Goal: Transaction & Acquisition: Purchase product/service

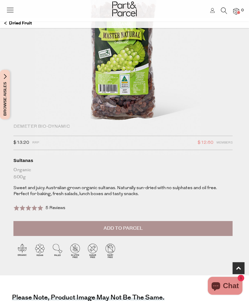
scroll to position [101, 0]
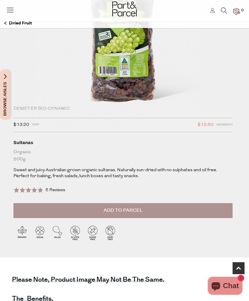
click at [225, 126] on span "Members" at bounding box center [224, 125] width 16 height 8
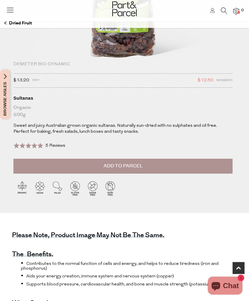
scroll to position [176, 0]
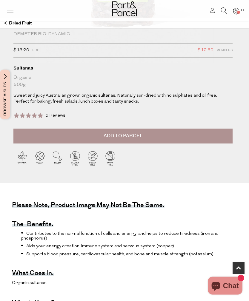
click at [119, 136] on span "Add to Parcel" at bounding box center [122, 136] width 39 height 7
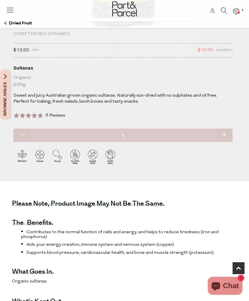
click at [236, 13] on img at bounding box center [236, 11] width 6 height 7
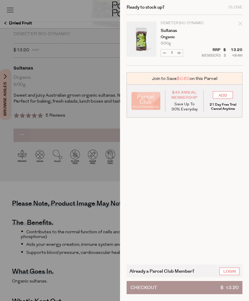
click at [163, 294] on button "Checkout $ 13.20" at bounding box center [184, 287] width 116 height 13
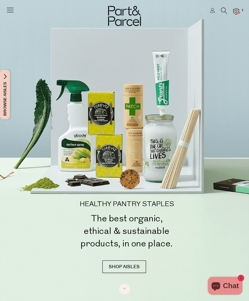
click at [235, 14] on img at bounding box center [236, 11] width 6 height 7
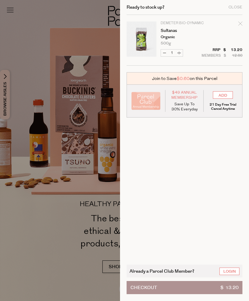
click at [241, 22] on icon "Remove Sultanas" at bounding box center [240, 23] width 4 height 4
type input "Add Membership"
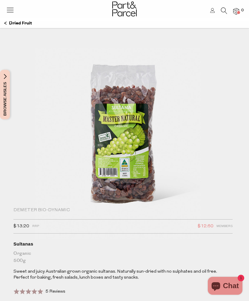
click at [125, 162] on img at bounding box center [124, 132] width 179 height 211
click at [131, 160] on img at bounding box center [124, 132] width 179 height 211
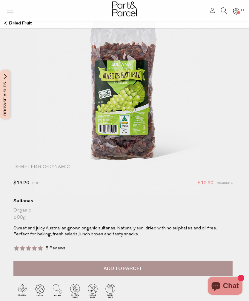
scroll to position [43, 0]
click at [123, 127] on img at bounding box center [124, 89] width 179 height 211
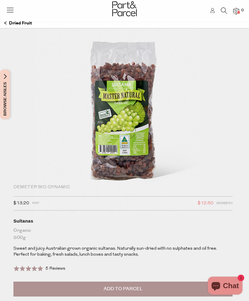
scroll to position [0, 0]
